Goal: Task Accomplishment & Management: Complete application form

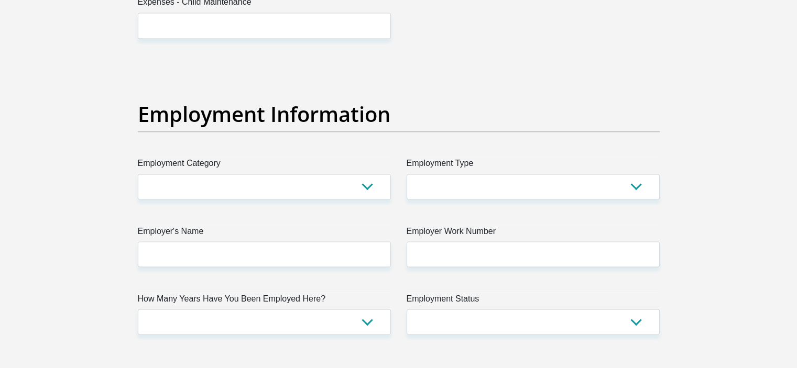
scroll to position [1834, 0]
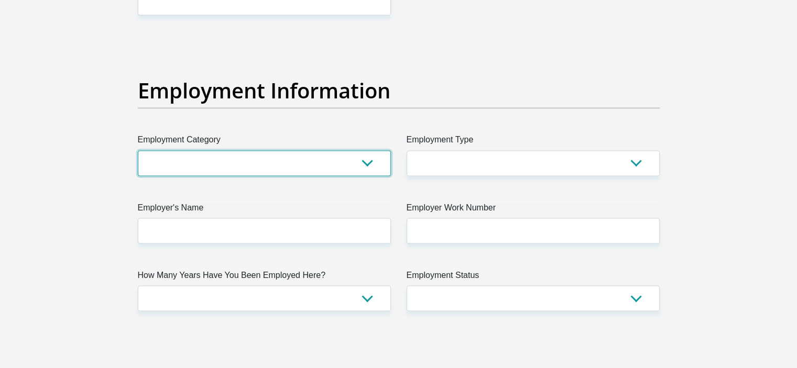
click at [361, 163] on select "AGRICULTURE ALCOHOL & TOBACCO CONSTRUCTION MATERIALS METALLURGY EQUIPMENT FOR R…" at bounding box center [264, 163] width 253 height 26
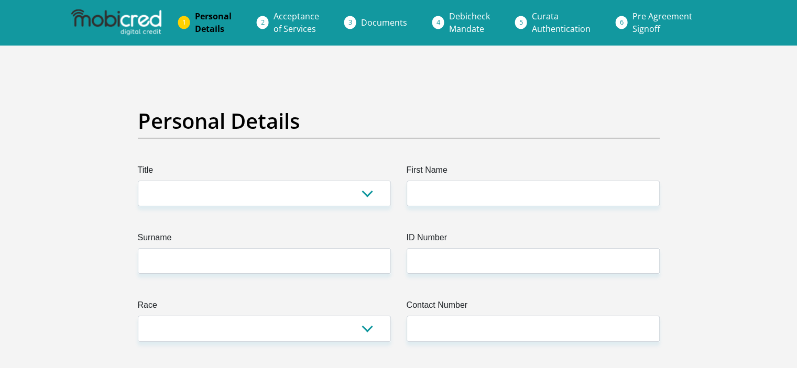
scroll to position [0, 0]
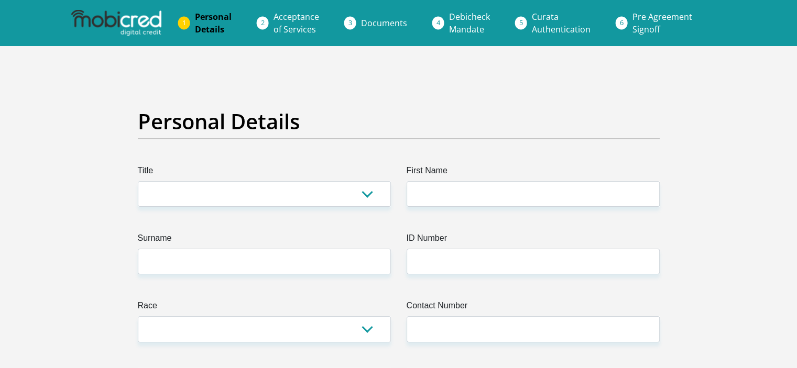
click at [281, 23] on span "Acceptance of Services" at bounding box center [296, 23] width 46 height 24
click at [358, 20] on link "Documents" at bounding box center [384, 23] width 63 height 21
click at [187, 25] on li "Personal Details" at bounding box center [225, 23] width 79 height 34
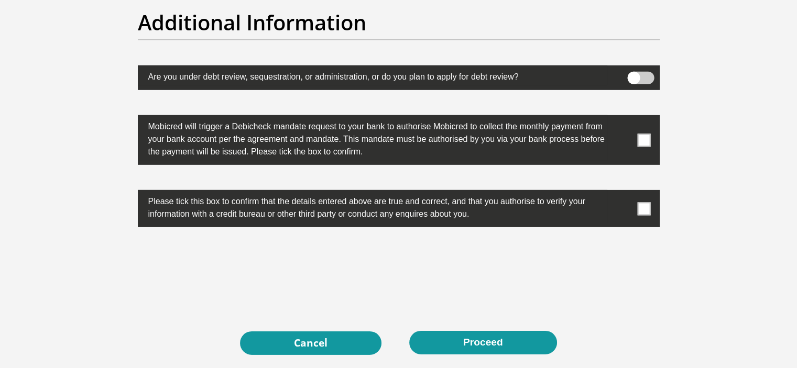
scroll to position [3388, 0]
